Goal: Task Accomplishment & Management: Use online tool/utility

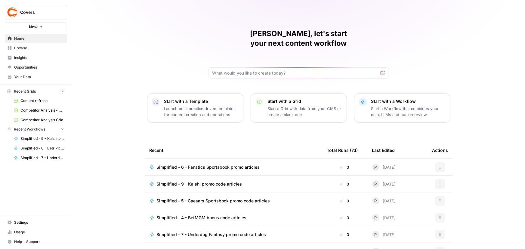
scroll to position [27, 0]
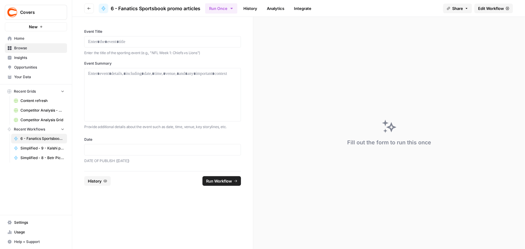
click at [483, 9] on span "Edit Workflow" at bounding box center [491, 8] width 26 height 6
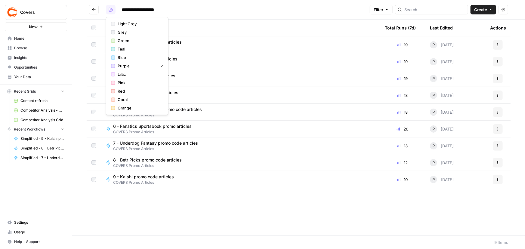
click at [111, 9] on icon "button" at bounding box center [111, 10] width 4 height 4
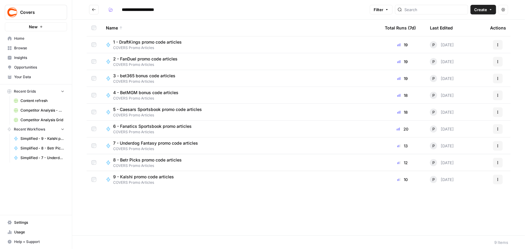
click at [133, 11] on input "**********" at bounding box center [146, 10] width 54 height 10
click at [92, 8] on icon "Go back" at bounding box center [94, 10] width 4 height 4
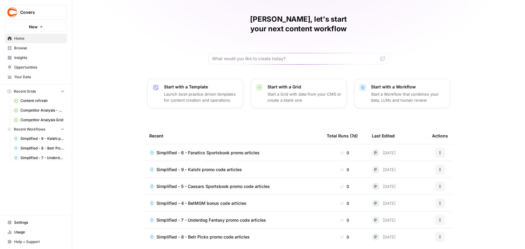
scroll to position [27, 0]
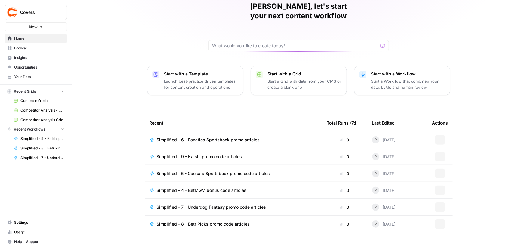
click at [19, 40] on span "Home" at bounding box center [39, 38] width 50 height 5
click at [20, 48] on span "Browse" at bounding box center [39, 47] width 50 height 5
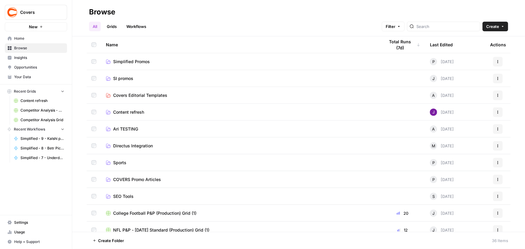
click at [118, 61] on span "Simplified Promos" at bounding box center [131, 62] width 37 height 6
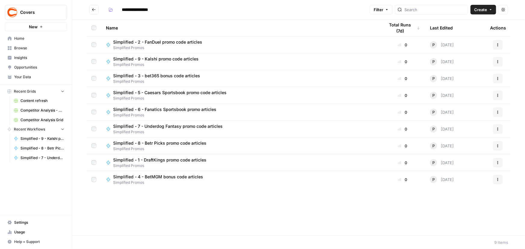
click at [155, 160] on span "Simplified - 1 - DraftKings promo code articles" at bounding box center [159, 160] width 93 height 6
click at [159, 41] on span "Simplified - 2 - FanDuel promo code articles" at bounding box center [157, 42] width 89 height 6
click at [157, 74] on span "Simplified - 3 - bet365 bonus code articles" at bounding box center [156, 76] width 87 height 6
click at [173, 177] on span "Simplified - 4 - BetMGM bonus code articles" at bounding box center [158, 177] width 90 height 6
click at [158, 94] on span "Simplified - 5 - Caesars Sportsbook promo code articles" at bounding box center [169, 93] width 113 height 6
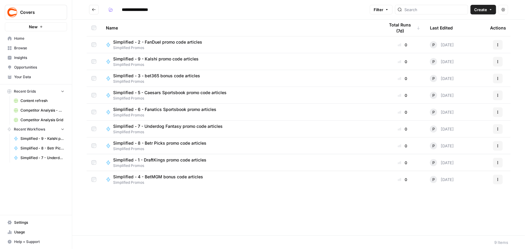
click at [154, 108] on span "Simplified - 6 - Fanatics Sportsbook promo articles" at bounding box center [164, 109] width 103 height 6
click at [154, 123] on span "Simplified - 7 - Underdog Fantasy promo code articles" at bounding box center [167, 126] width 109 height 6
click at [159, 144] on span "Simplified - 8 - Betr Picks promo code articles" at bounding box center [159, 143] width 93 height 6
click at [168, 57] on span "Simplified - 9 - Kalshi promo code articles" at bounding box center [155, 59] width 85 height 6
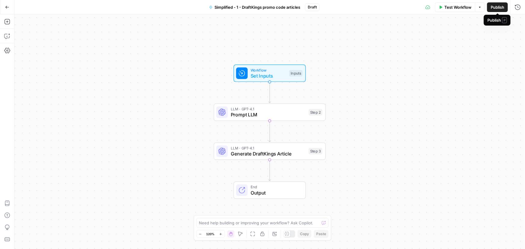
click at [495, 8] on span "Publish" at bounding box center [498, 7] width 14 height 6
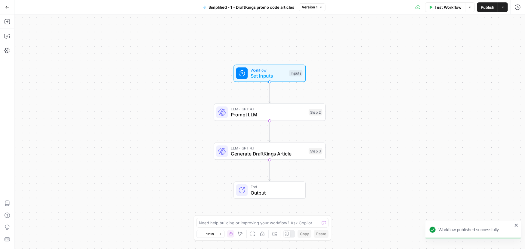
click at [242, 5] on span "Simplified - 1 - DraftKings promo code articles" at bounding box center [251, 7] width 86 height 6
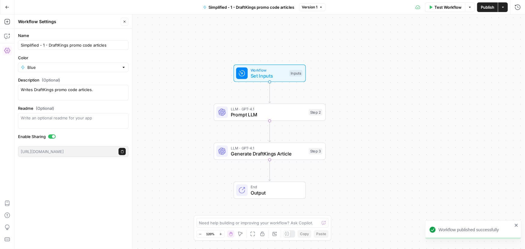
click at [242, 5] on span "Simplified - 1 - DraftKings promo code articles" at bounding box center [251, 7] width 86 height 6
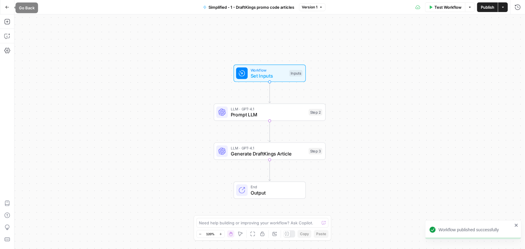
click at [7, 8] on icon "button" at bounding box center [7, 7] width 4 height 4
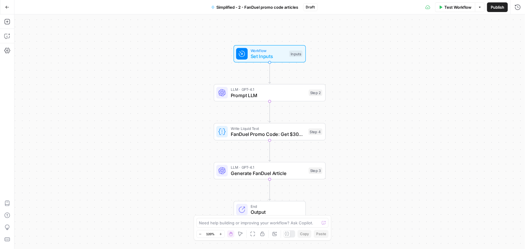
click at [498, 8] on span "Publish" at bounding box center [498, 7] width 14 height 6
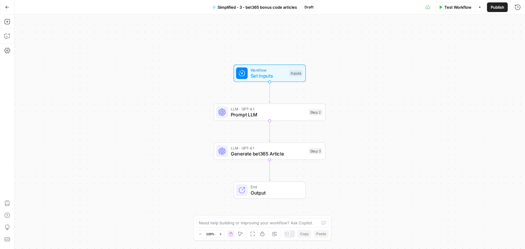
drag, startPoint x: 503, startPoint y: 6, endPoint x: 486, endPoint y: 4, distance: 17.1
click at [503, 6] on span "Publish" at bounding box center [498, 7] width 14 height 6
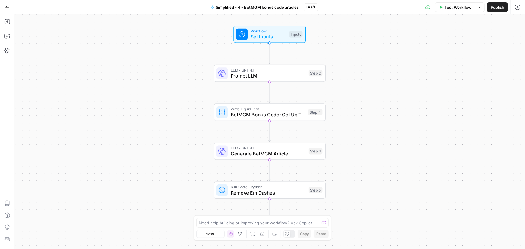
drag, startPoint x: 498, startPoint y: 7, endPoint x: 483, endPoint y: 0, distance: 15.9
click at [498, 7] on span "Publish" at bounding box center [498, 7] width 14 height 6
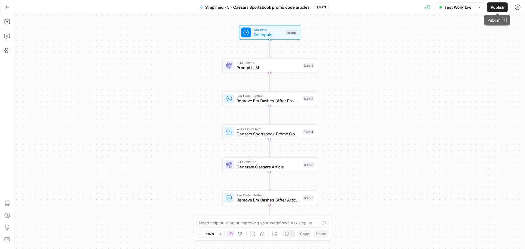
click at [498, 4] on span "Publish" at bounding box center [498, 7] width 14 height 6
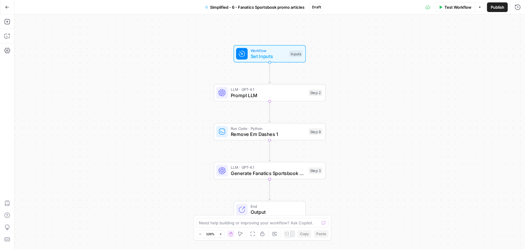
click at [496, 7] on span "Publish" at bounding box center [498, 7] width 14 height 6
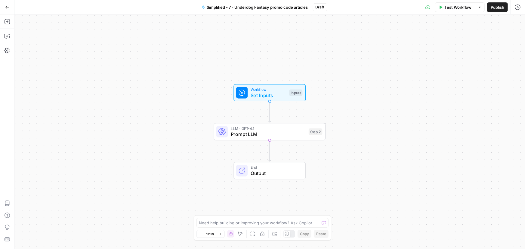
click at [506, 7] on button "Publish" at bounding box center [497, 7] width 21 height 10
click at [501, 7] on span "Publish" at bounding box center [498, 7] width 14 height 6
click at [502, 11] on button "Publish" at bounding box center [497, 7] width 21 height 10
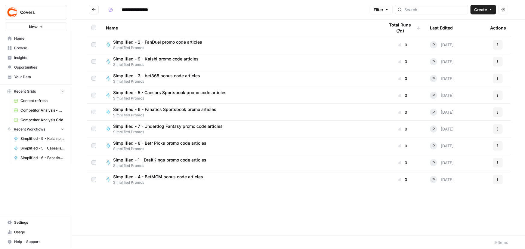
drag, startPoint x: 152, startPoint y: 158, endPoint x: 152, endPoint y: 150, distance: 7.8
click at [152, 158] on span "Simplified - 1 - DraftKings promo code articles" at bounding box center [159, 160] width 93 height 6
click at [154, 42] on span "Simplified - 2 - FanDuel promo code articles" at bounding box center [157, 42] width 89 height 6
click at [148, 75] on span "Simplified - 3 - bet365 bonus code articles" at bounding box center [156, 76] width 87 height 6
click at [155, 175] on span "Simplified - 4 - BetMGM bonus code articles" at bounding box center [158, 177] width 90 height 6
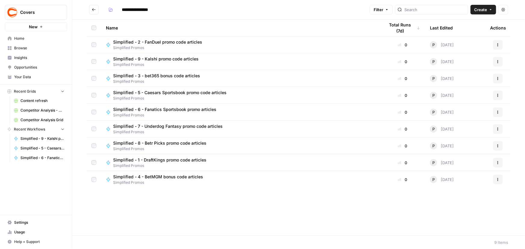
click at [154, 92] on span "Simplified - 5 - Caesars Sportsbook promo code articles" at bounding box center [169, 93] width 113 height 6
click at [152, 110] on span "Simplified - 6 - Fanatics Sportsbook promo articles" at bounding box center [164, 109] width 103 height 6
click at [156, 128] on span "Simplified - 7 - Underdog Fantasy promo code articles" at bounding box center [167, 126] width 109 height 6
click at [160, 141] on span "Simplified - 8 - Betr Picks promo code articles" at bounding box center [159, 143] width 93 height 6
click at [160, 59] on span "Simplified - 9 - Kalshi promo code articles" at bounding box center [155, 59] width 85 height 6
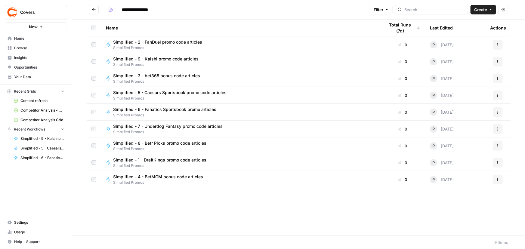
click at [141, 27] on div "Name" at bounding box center [240, 28] width 269 height 17
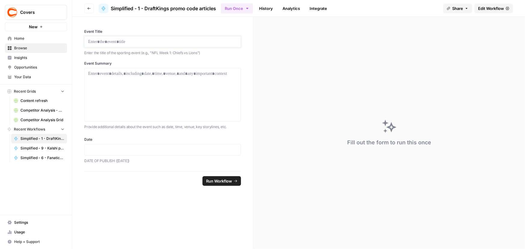
click at [129, 40] on p at bounding box center [162, 42] width 149 height 6
click at [113, 90] on div at bounding box center [162, 95] width 149 height 48
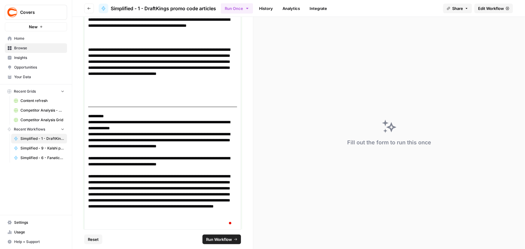
scroll to position [148, 0]
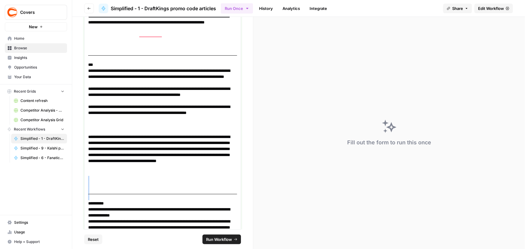
drag, startPoint x: 112, startPoint y: 172, endPoint x: 127, endPoint y: 198, distance: 30.0
click at [127, 198] on div "**********" at bounding box center [162, 119] width 149 height 392
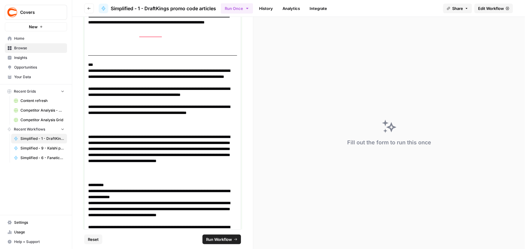
click at [121, 120] on p "**********" at bounding box center [160, 113] width 145 height 18
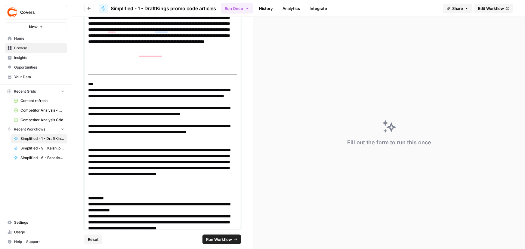
scroll to position [120, 0]
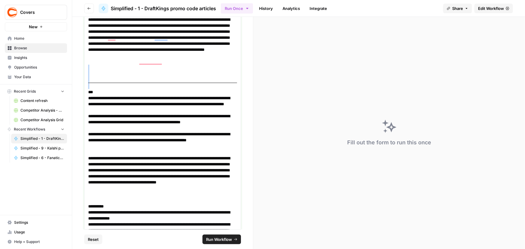
drag, startPoint x: 97, startPoint y: 68, endPoint x: 106, endPoint y: 83, distance: 17.8
click at [106, 84] on div "**********" at bounding box center [162, 133] width 149 height 367
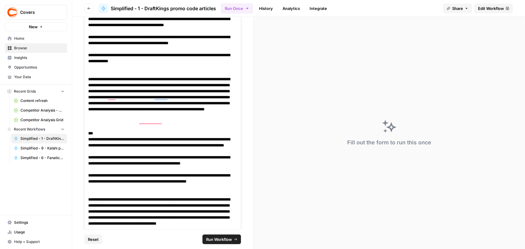
scroll to position [11, 0]
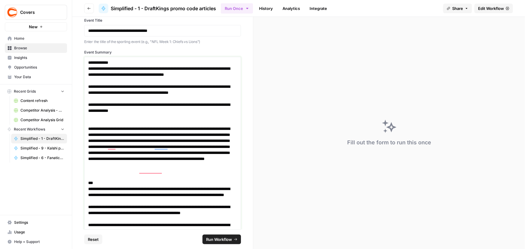
click at [92, 117] on p "To enrich screen reader interactions, please activate Accessibility in Grammarl…" at bounding box center [162, 120] width 149 height 12
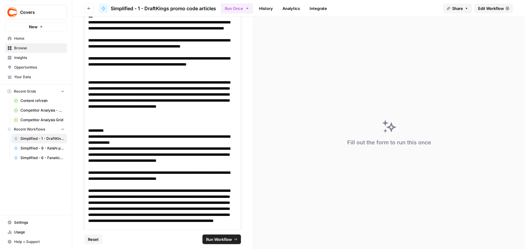
scroll to position [236, 0]
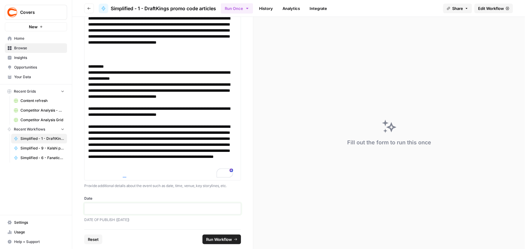
click at [105, 208] on p at bounding box center [162, 209] width 149 height 6
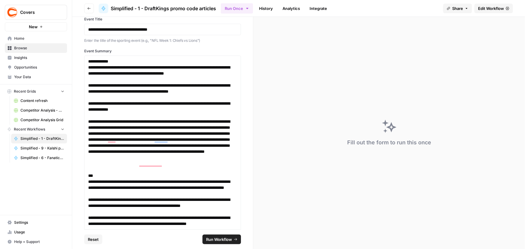
scroll to position [0, 0]
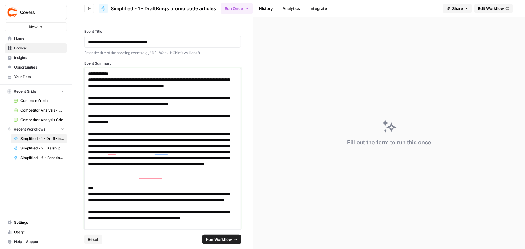
click at [163, 115] on p "**********" at bounding box center [160, 119] width 145 height 12
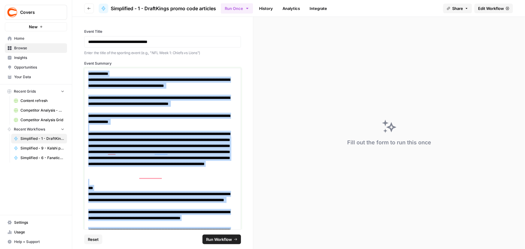
copy div "**********"
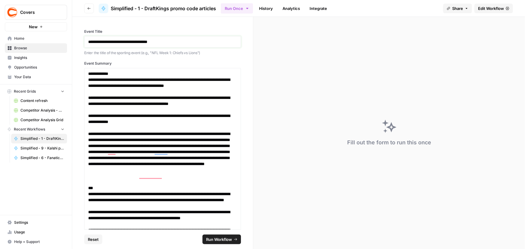
click at [122, 39] on p "**********" at bounding box center [160, 42] width 145 height 6
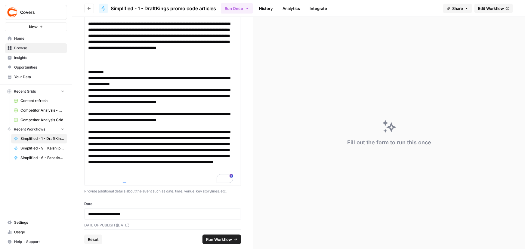
scroll to position [236, 0]
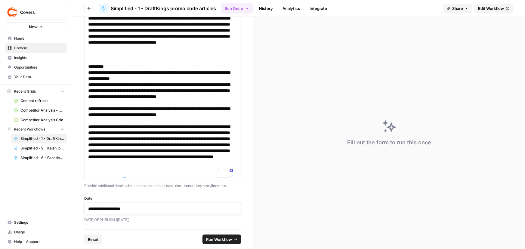
click at [118, 209] on p "**********" at bounding box center [160, 209] width 145 height 6
click at [226, 237] on span "Run Workflow" at bounding box center [219, 239] width 26 height 6
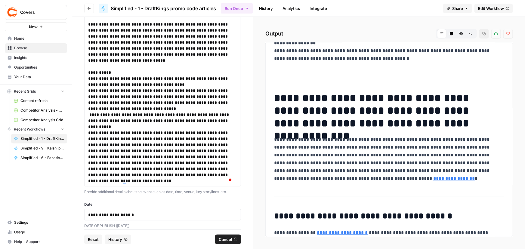
scroll to position [0, 0]
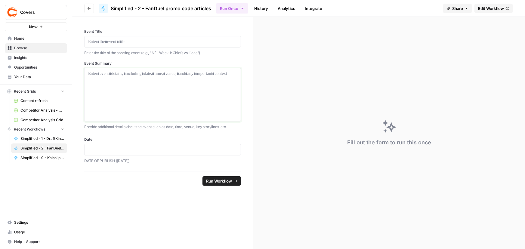
click at [144, 102] on div at bounding box center [162, 95] width 149 height 48
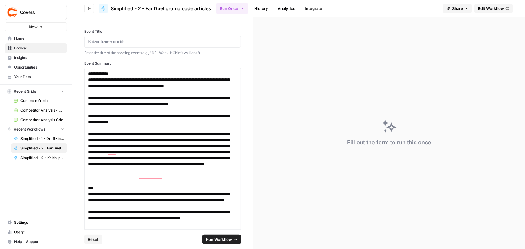
click at [139, 37] on div at bounding box center [162, 41] width 157 height 11
click at [187, 39] on p at bounding box center [162, 42] width 149 height 6
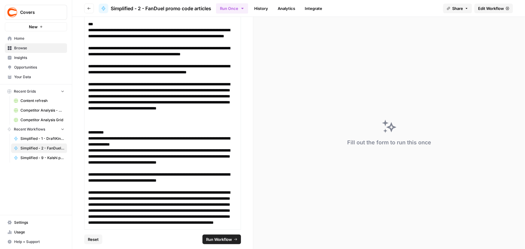
scroll to position [230, 0]
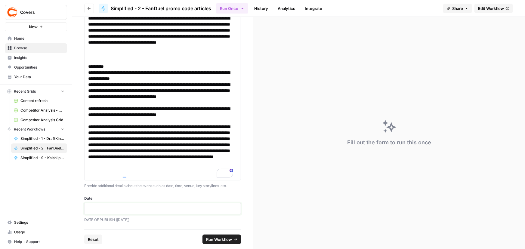
click at [114, 210] on p at bounding box center [162, 209] width 149 height 6
click at [227, 238] on span "Run Workflow" at bounding box center [219, 239] width 26 height 6
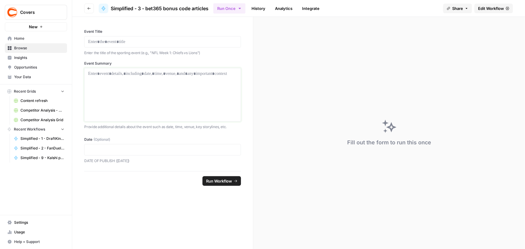
click at [149, 97] on div at bounding box center [162, 95] width 149 height 48
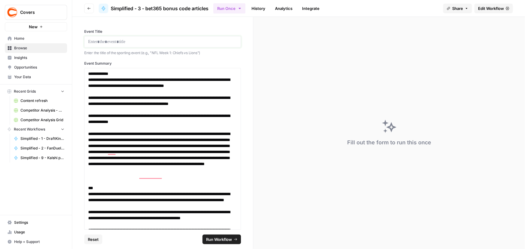
click at [132, 42] on p at bounding box center [162, 42] width 149 height 6
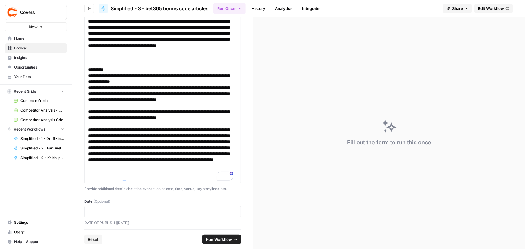
scroll to position [230, 0]
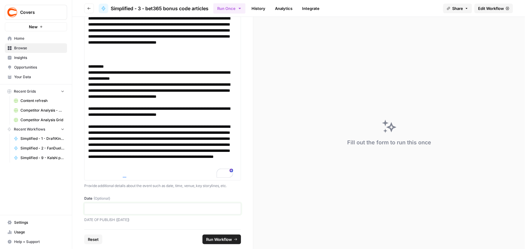
drag, startPoint x: 134, startPoint y: 210, endPoint x: 141, endPoint y: 205, distance: 8.4
click at [134, 210] on p at bounding box center [162, 209] width 149 height 6
drag, startPoint x: 233, startPoint y: 238, endPoint x: 273, endPoint y: 144, distance: 102.1
click at [233, 238] on button "Run Workflow" at bounding box center [221, 240] width 39 height 10
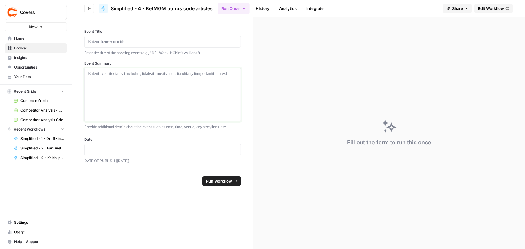
click at [187, 94] on div at bounding box center [162, 95] width 149 height 48
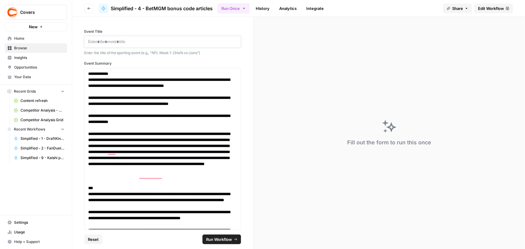
click at [119, 39] on p at bounding box center [162, 42] width 149 height 6
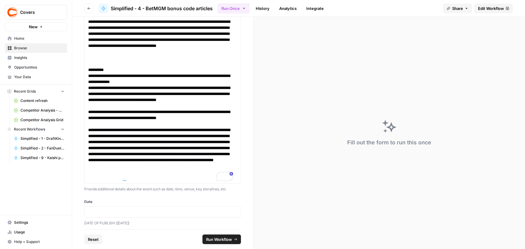
scroll to position [230, 0]
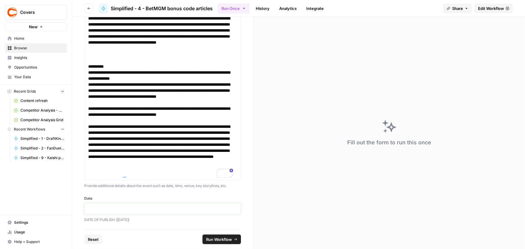
click at [144, 211] on p at bounding box center [162, 209] width 149 height 6
drag, startPoint x: 222, startPoint y: 238, endPoint x: 223, endPoint y: 233, distance: 4.5
click at [222, 238] on span "Run Workflow" at bounding box center [219, 239] width 26 height 6
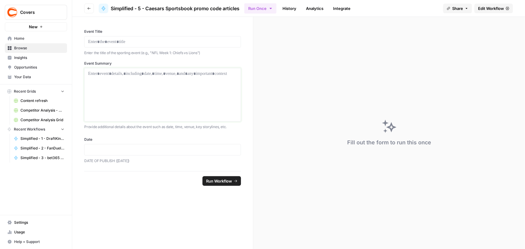
click at [162, 91] on div at bounding box center [162, 95] width 149 height 48
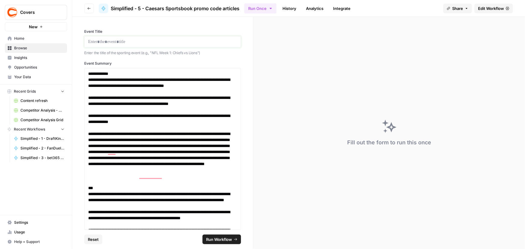
click at [149, 42] on p at bounding box center [162, 42] width 149 height 6
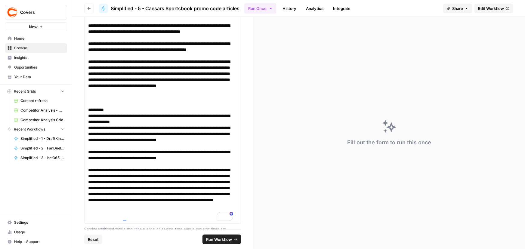
scroll to position [230, 0]
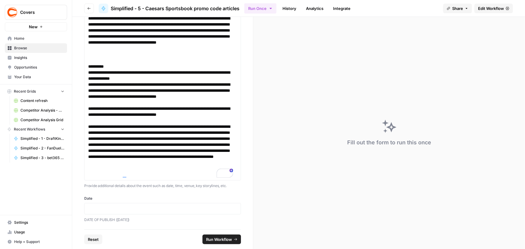
click at [140, 212] on div at bounding box center [162, 208] width 157 height 11
click at [141, 210] on p at bounding box center [162, 209] width 149 height 6
click at [230, 240] on span "Run Workflow" at bounding box center [219, 239] width 26 height 6
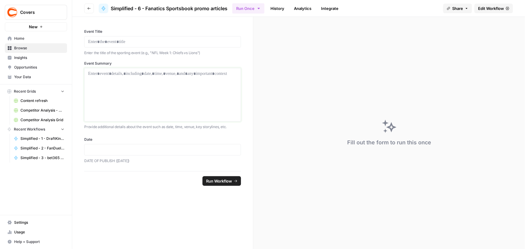
click at [139, 97] on div at bounding box center [162, 95] width 149 height 48
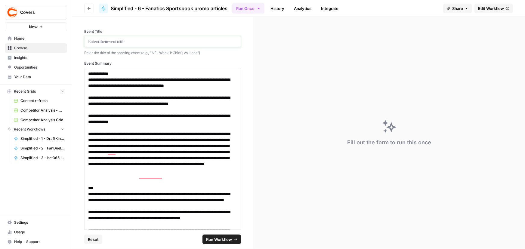
click at [146, 43] on p at bounding box center [162, 42] width 149 height 6
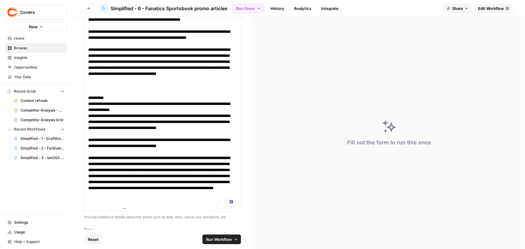
scroll to position [230, 0]
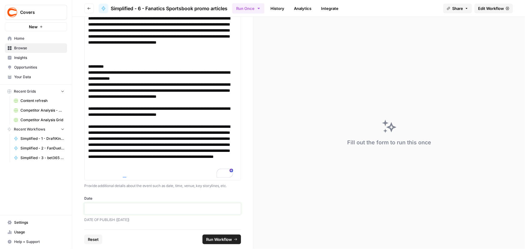
click at [140, 211] on p at bounding box center [162, 209] width 149 height 6
click at [220, 239] on span "Run Workflow" at bounding box center [219, 239] width 26 height 6
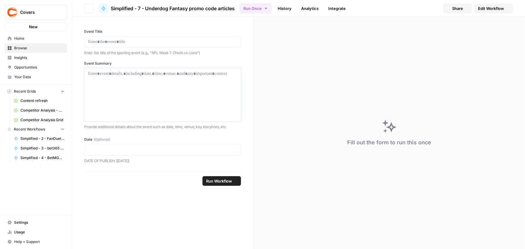
click at [137, 94] on div at bounding box center [162, 95] width 149 height 48
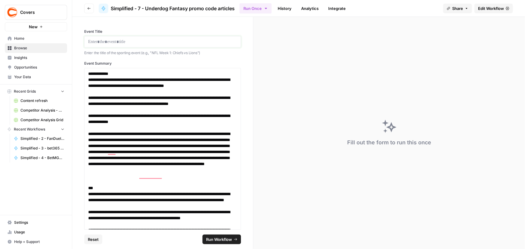
click at [123, 41] on p at bounding box center [162, 42] width 149 height 6
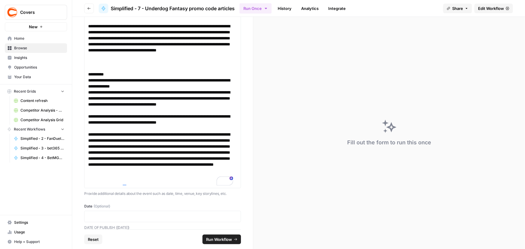
scroll to position [230, 0]
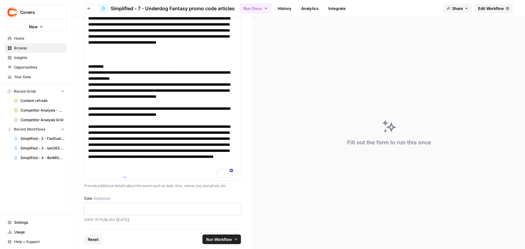
click at [146, 208] on p at bounding box center [162, 209] width 149 height 6
click at [218, 240] on span "Run Workflow" at bounding box center [219, 239] width 26 height 6
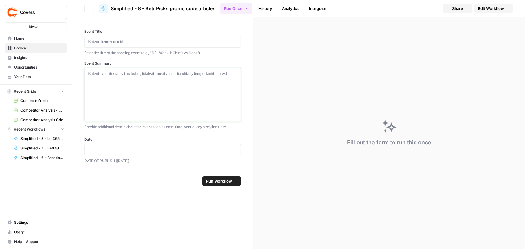
drag, startPoint x: 118, startPoint y: 96, endPoint x: 123, endPoint y: 91, distance: 7.4
click at [118, 96] on div at bounding box center [162, 95] width 149 height 48
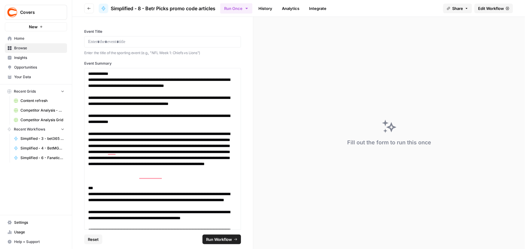
click at [122, 46] on div at bounding box center [162, 41] width 157 height 11
click at [156, 42] on p at bounding box center [162, 42] width 149 height 6
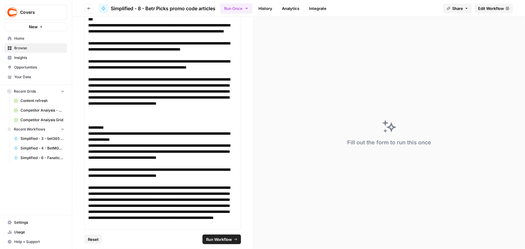
scroll to position [230, 0]
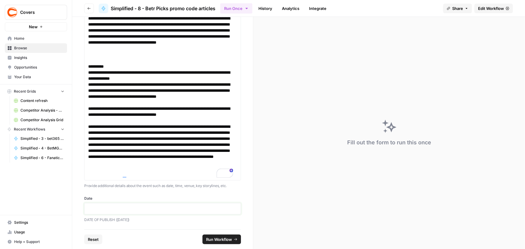
click at [144, 208] on p at bounding box center [162, 209] width 149 height 6
click at [226, 241] on span "Run Workflow" at bounding box center [219, 239] width 26 height 6
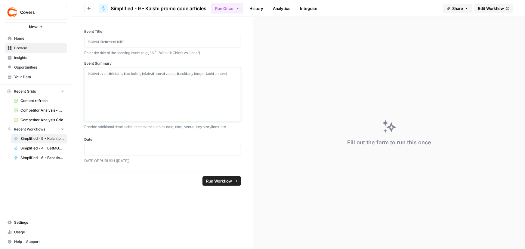
click at [120, 76] on div at bounding box center [162, 95] width 149 height 48
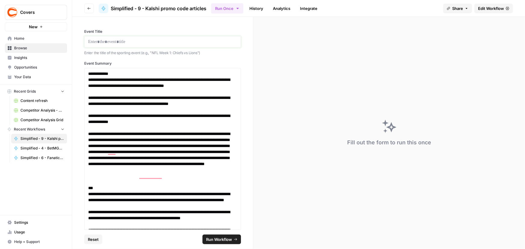
click at [135, 42] on p at bounding box center [162, 42] width 149 height 6
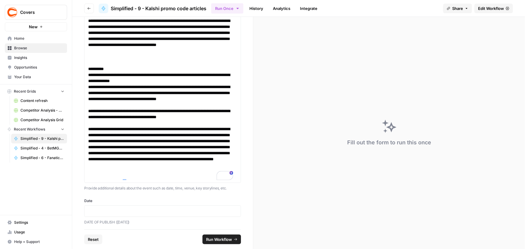
scroll to position [230, 0]
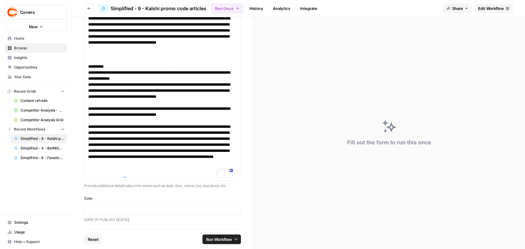
click at [129, 212] on div at bounding box center [162, 208] width 157 height 11
click at [132, 210] on p at bounding box center [162, 209] width 149 height 6
click at [211, 239] on span "Run Workflow" at bounding box center [219, 239] width 26 height 6
